Goal: Task Accomplishment & Management: Complete application form

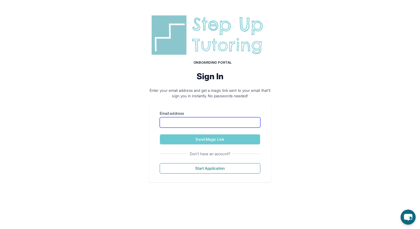
click at [208, 122] on input "Email address" at bounding box center [210, 122] width 101 height 10
type input "**********"
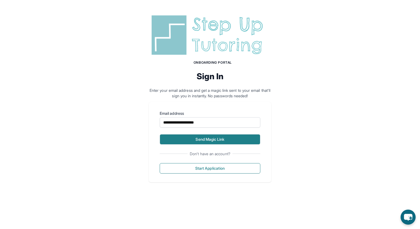
click at [198, 139] on button "Send Magic Link" at bounding box center [210, 139] width 101 height 10
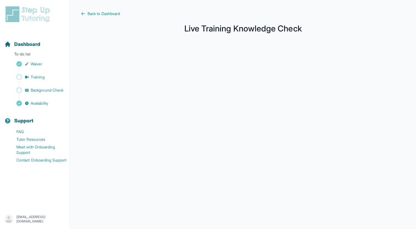
scroll to position [61, 0]
